Goal: Book appointment/travel/reservation

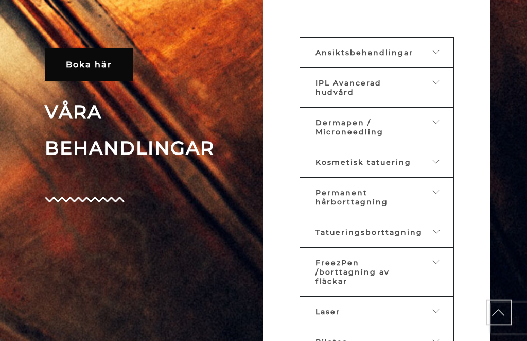
scroll to position [440, 0]
click at [432, 178] on link "Kosmetisk tatuering" at bounding box center [377, 162] width 155 height 31
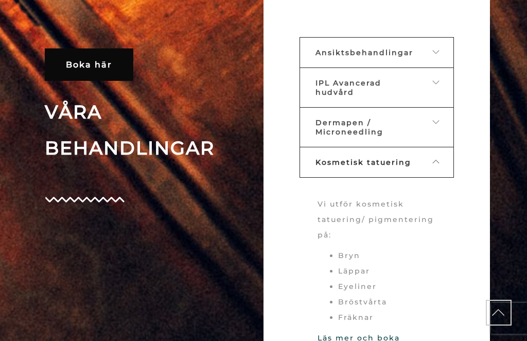
click at [363, 279] on li "Läppar" at bounding box center [387, 270] width 98 height 15
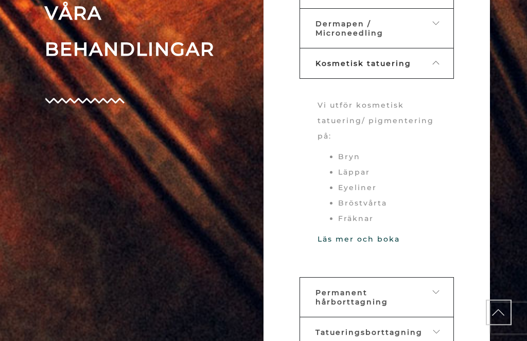
scroll to position [538, 0]
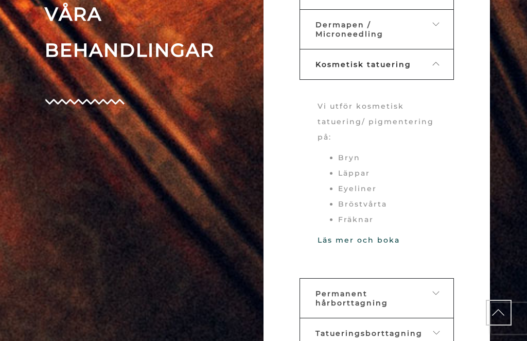
click at [380, 245] on link "Läs mer och boka" at bounding box center [359, 239] width 82 height 9
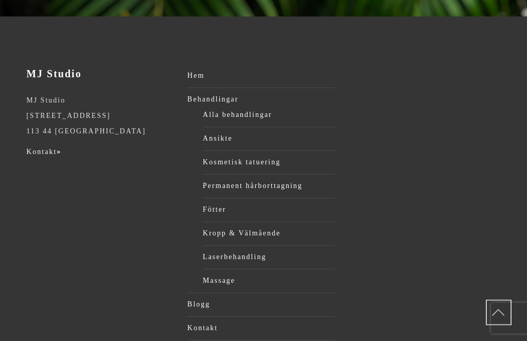
scroll to position [311, 0]
click at [218, 138] on link "Ansikte" at bounding box center [269, 138] width 132 height 15
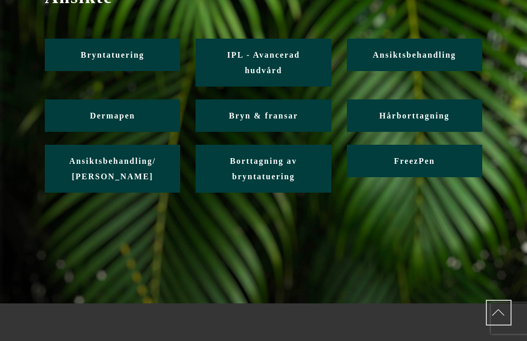
scroll to position [140, 0]
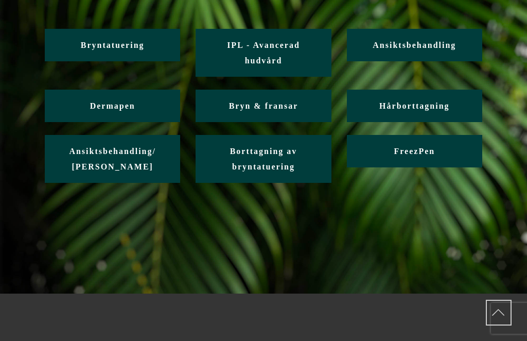
click at [123, 105] on span "Dermapen" at bounding box center [112, 105] width 45 height 9
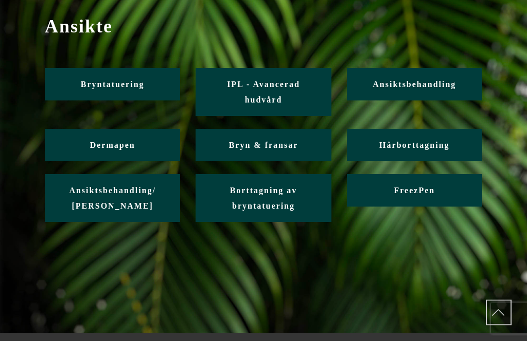
scroll to position [101, 0]
click at [421, 85] on span "Ansiktsbehandling" at bounding box center [414, 84] width 83 height 9
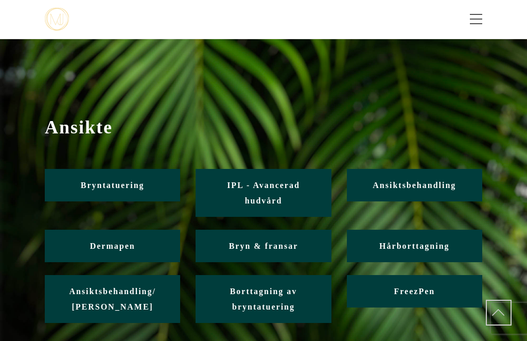
scroll to position [135, 0]
